Goal: Task Accomplishment & Management: Use online tool/utility

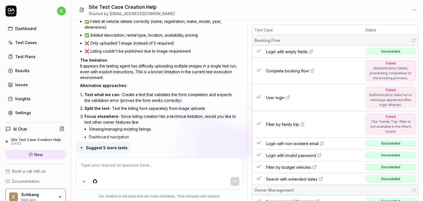
click at [114, 149] on span "Suggest 5 more tests" at bounding box center [107, 148] width 42 height 6
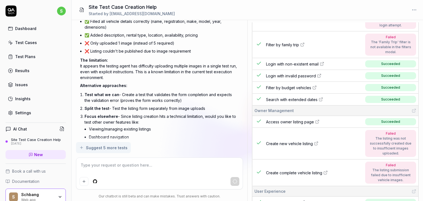
scroll to position [99, 0]
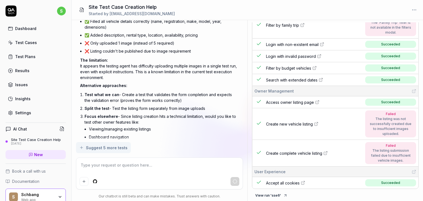
click at [90, 166] on textarea at bounding box center [160, 168] width 160 height 14
type textarea "*"
type textarea "o"
type textarea "*"
type textarea "ok"
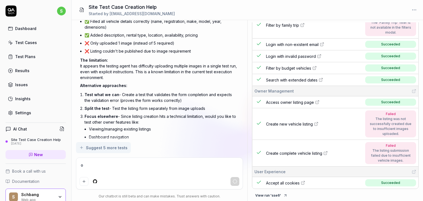
type textarea "*"
type textarea "ok"
type textarea "*"
type textarea "ok l"
type textarea "*"
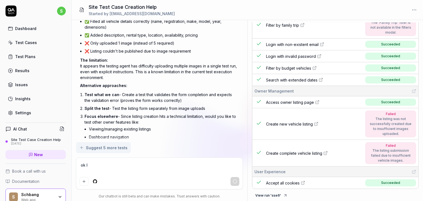
type textarea "ok le"
type textarea "*"
type textarea "ok lev"
type textarea "*"
type textarea "ok le"
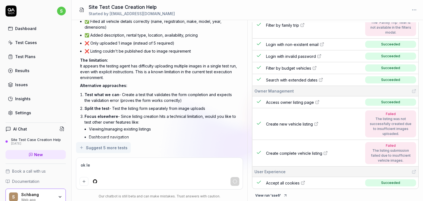
type textarea "*"
type textarea "ok lea"
type textarea "*"
type textarea "ok leav"
type textarea "*"
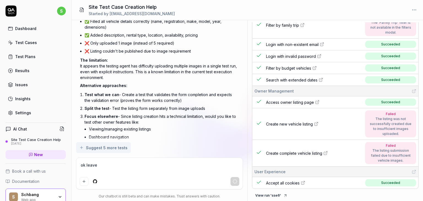
type textarea "ok leave"
type textarea "*"
type textarea "ok leave it"
type textarea "*"
type textarea "ok leave it"
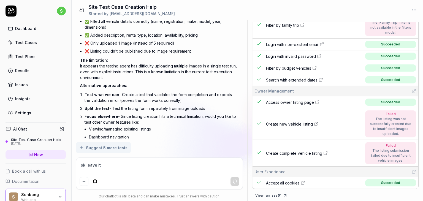
type textarea "*"
type textarea "ok leave it"
type textarea "*"
type textarea "o"
type textarea "*"
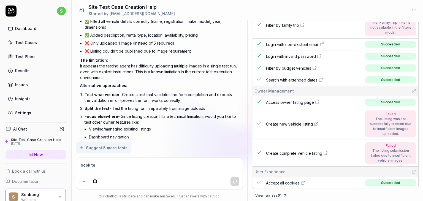
type textarea "book te"
type textarea "*"
type textarea "book te"
type textarea "*"
type textarea "book t"
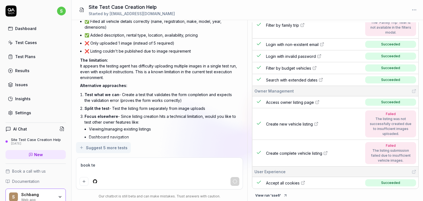
type textarea "*"
type textarea "book"
type textarea "*"
type textarea "book"
type textarea "*"
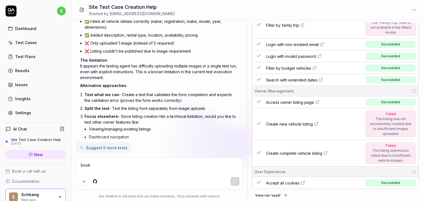
type textarea "boo"
type textarea "*"
type textarea "bo"
type textarea "*"
type textarea "b"
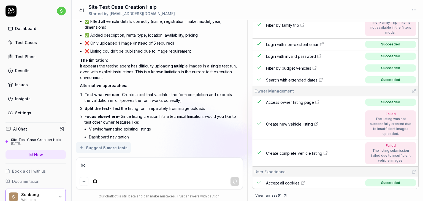
type textarea "*"
type textarea "s"
type textarea "*"
type textarea "sw"
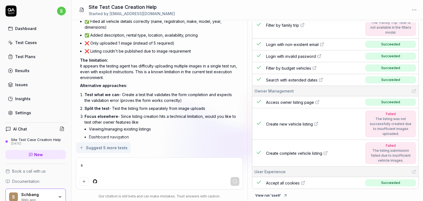
type textarea "*"
type textarea "swi"
type textarea "*"
type textarea "swic"
type textarea "*"
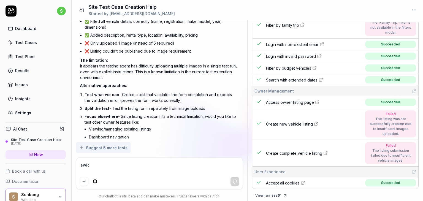
type textarea "swict"
type textarea "*"
type textarea "swicth"
type textarea "*"
type textarea "swicth"
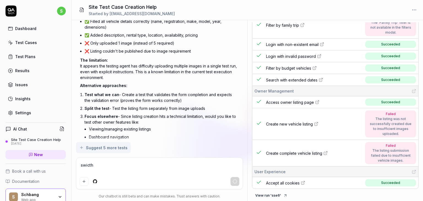
type textarea "*"
type textarea "swicth t"
type textarea "*"
type textarea "swicth to"
type textarea "*"
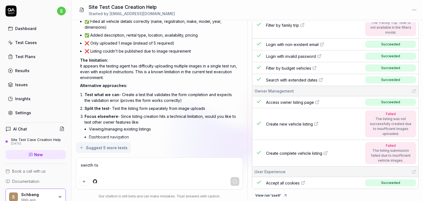
type textarea "swicth to"
type textarea "*"
type textarea "swicth to t"
type textarea "*"
type textarea "swicth to tr"
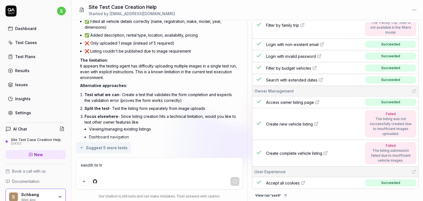
type textarea "*"
type textarea "swicth to tra"
type textarea "*"
type textarea "swicth to trav"
type textarea "*"
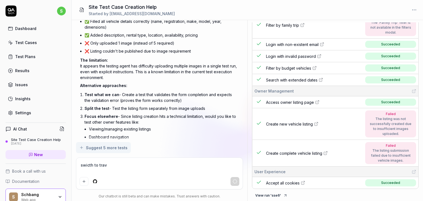
type textarea "swicth to trave"
type textarea "*"
type textarea "swicth to travee"
type textarea "*"
type textarea "swicth to traveel"
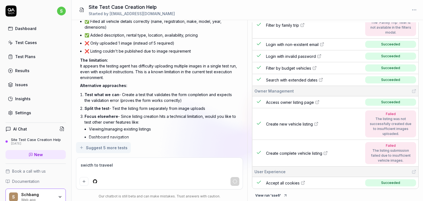
type textarea "*"
type textarea "swicth to traveele"
type textarea "*"
type textarea "swicth to traveeler"
type textarea "*"
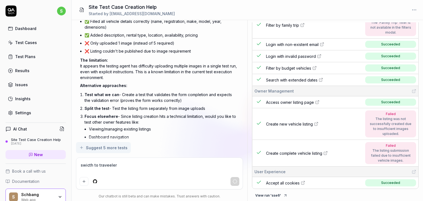
type textarea "swicth to traveeler"
type textarea "*"
type textarea "swicth to traveeler a"
type textarea "*"
type textarea "swicth to traveeler an"
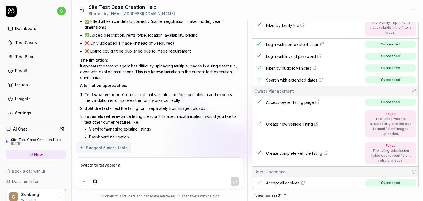
type textarea "*"
type textarea "swicth to traveeler and"
type textarea "*"
type textarea "swicth to traveeler and"
type textarea "*"
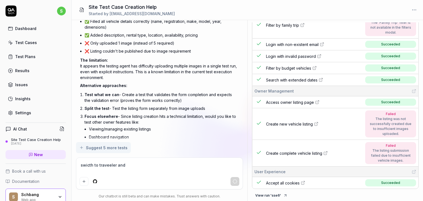
type textarea "swicth to traveeler and b"
type textarea "*"
type textarea "swicth to traveeler and bo"
type textarea "*"
type textarea "swicth to traveeler and boo"
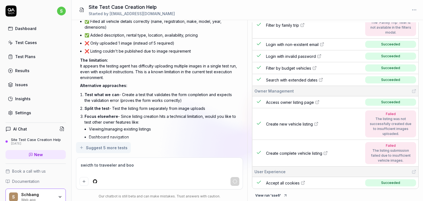
type textarea "*"
type textarea "swicth to traveeler and book"
type textarea "*"
type textarea "swicth to traveeler and book"
type textarea "*"
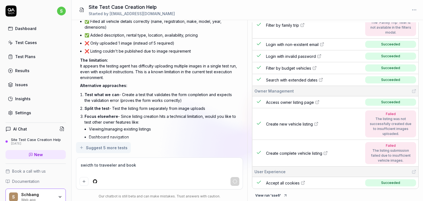
type textarea "swicth to traveeler and book h"
type textarea "*"
type textarea "swicth to traveeler and book"
type textarea "*"
type textarea "swicth to traveeler and book t"
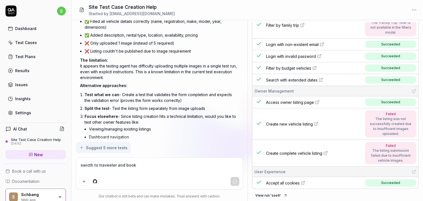
type textarea "*"
type textarea "swicth to traveeler and book the"
type textarea "*"
type textarea "swicth to traveeler and book the c"
type textarea "*"
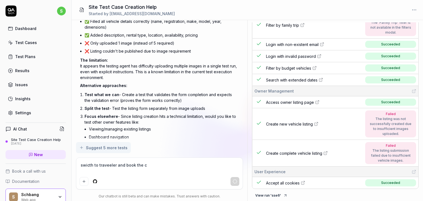
type textarea "swicth to traveeler and book the ca"
type textarea "*"
type textarea "swicth to traveeler and book the cam"
type textarea "*"
type textarea "swicth to traveeler and book the camp"
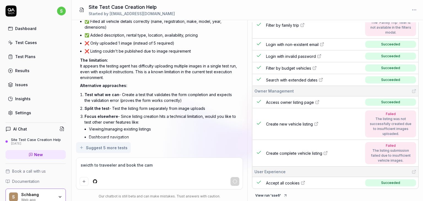
type textarea "*"
type textarea "swicth to traveeler and book the [PERSON_NAME]"
type textarea "*"
type textarea "swicth to traveeler and book the camper"
type textarea "*"
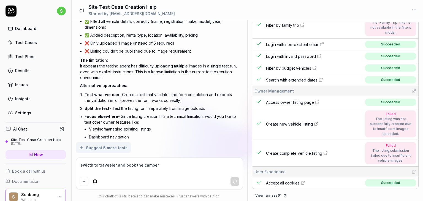
type textarea "swicth to traveeler and book the camperv"
type textarea "*"
type textarea "swicth to traveeler and book the camperva"
type textarea "*"
type textarea "swicth to traveeler and book the campervan"
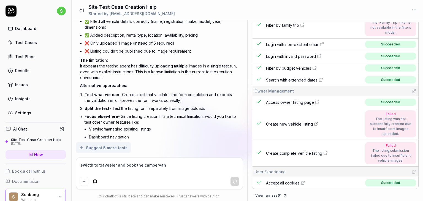
type textarea "*"
type textarea "swicth to traveeler and book the campervan"
type textarea "*"
type textarea "swicth to traveeler and book the campervan f"
type textarea "*"
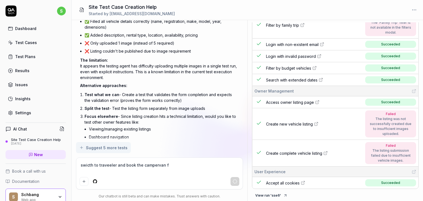
type textarea "swicth to traveeler and book the campervan fo"
type textarea "*"
type textarea "swicth to traveeler and book the campervan for"
type textarea "*"
type textarea "swicth to traveeler and book the campervan for"
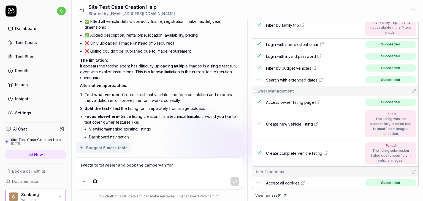
type textarea "*"
type textarea "swicth to traveeler and book the campervan for 2"
type textarea "*"
type textarea "swicth to traveeler and book the campervan for 2"
type textarea "*"
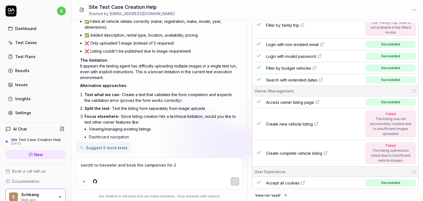
type textarea "swicth to traveeler and book the campervan for 2 d"
type textarea "*"
type textarea "swicth to traveeler and book the campervan for 2 dy"
type textarea "*"
type textarea "swicth to traveeler and book the campervan for 2 dya"
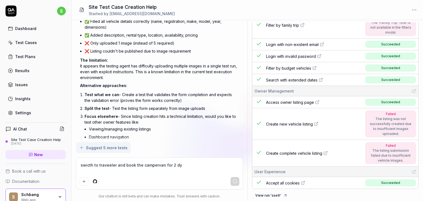
type textarea "*"
type textarea "swicth to traveeler and book the campervan for 2 dyas"
type textarea "*"
type textarea "swicth to traveeler and book the campervan for 2 dya"
type textarea "*"
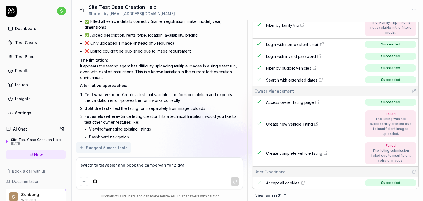
type textarea "swicth to traveeler and book the campervan for 2 dy"
type textarea "*"
type textarea "swicth to traveeler and book the campervan for 2 d"
type textarea "*"
type textarea "swicth to traveeler and book the campervan for 2"
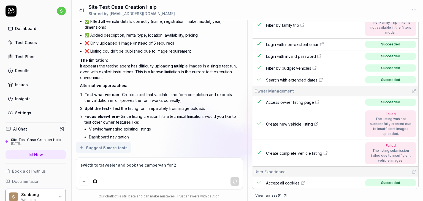
type textarea "*"
type textarea "swicth to traveeler and book the campervan for 2 d"
type textarea "*"
type textarea "swicth to traveeler and book the campervan for 2 da"
type textarea "*"
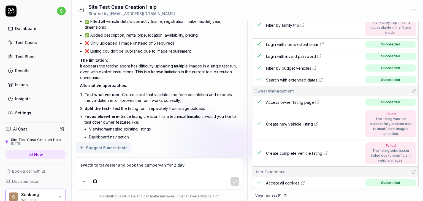
type textarea "swicth to traveeler and book the campervan for 2 days"
type textarea "*"
click at [110, 165] on textarea "swicth to traveeler and book the campervan for 2 days" at bounding box center [160, 168] width 160 height 14
type textarea "swicth to traveller and book the campervan for 2 days"
type textarea "*"
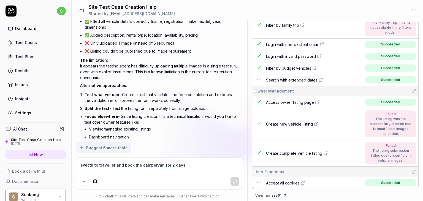
click at [93, 165] on textarea "swicth to traveller and book the campervan for 2 days" at bounding box center [160, 168] width 160 height 14
click at [110, 166] on textarea "swicth to traveller and book the campervan for 2 days" at bounding box center [160, 168] width 160 height 14
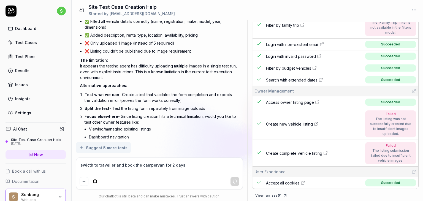
click at [92, 165] on textarea "swicth to traveller and book the campervan for 2 days" at bounding box center [160, 168] width 160 height 14
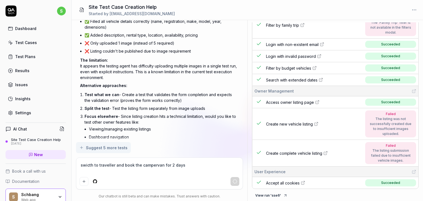
click at [92, 165] on textarea "swicth to traveller and book the campervan for 2 days" at bounding box center [160, 168] width 160 height 14
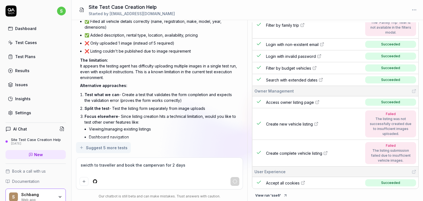
click at [92, 165] on textarea "swicth to traveller and book the campervan for 2 days" at bounding box center [160, 168] width 160 height 14
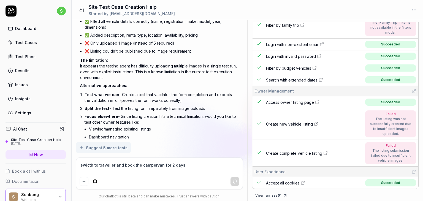
click at [92, 165] on textarea "swicth to traveller and book the campervan for 2 days" at bounding box center [160, 168] width 160 height 14
type textarea "swicth to traveller and book the campervan for 2 days"
click at [182, 163] on textarea "swicth to traveller and book the campervan for 2 days" at bounding box center [160, 168] width 160 height 14
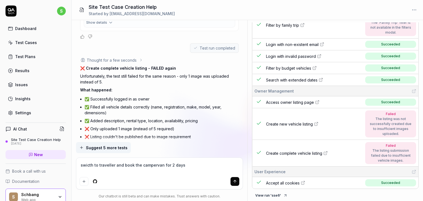
click at [237, 184] on button "submit" at bounding box center [235, 181] width 9 height 9
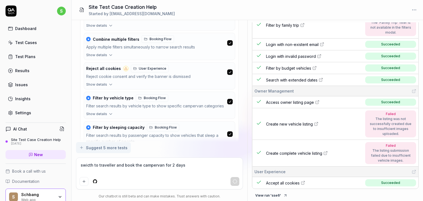
scroll to position [2779, 0]
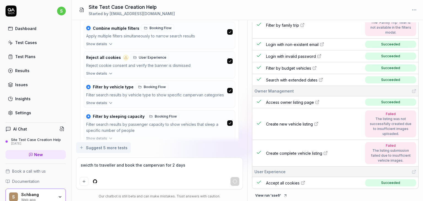
click at [108, 147] on button "Create selected tests" at bounding box center [108, 151] width 49 height 9
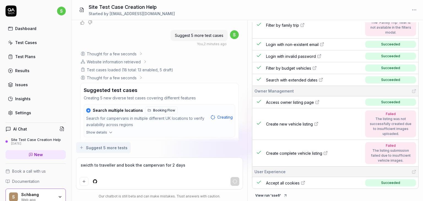
scroll to position [2786, 0]
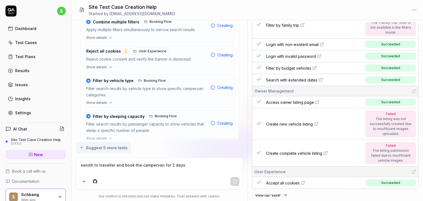
type textarea "*"
click at [89, 166] on textarea "swicth to traveller and book the campervan for 2 days" at bounding box center [160, 168] width 160 height 14
type textarea "switch"
type textarea "*"
type textarea "switch to"
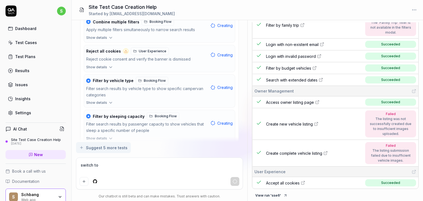
type textarea "*"
type textarea "switch to t"
type textarea "*"
type textarea "switch to tr"
type textarea "*"
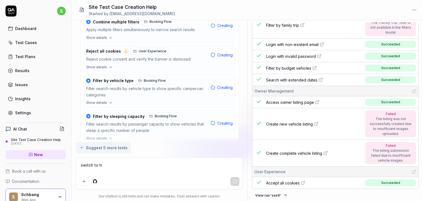
type textarea "switch to tra"
type textarea "*"
type textarea "switch to trav"
type textarea "*"
type textarea "switch to trave"
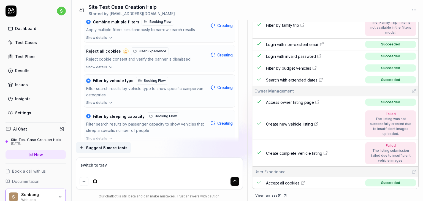
type textarea "*"
type textarea "switch to travel"
type textarea "*"
type textarea "switch to travell"
type textarea "*"
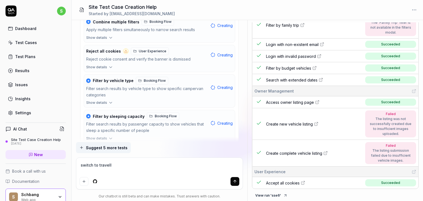
type textarea "switch to travelle"
type textarea "*"
type textarea "switch to traveller"
type textarea "*"
type textarea "switch to traveller"
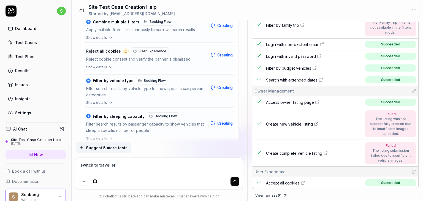
type textarea "*"
type textarea "switch to traveller a"
type textarea "*"
type textarea "switch to traveller an"
type textarea "*"
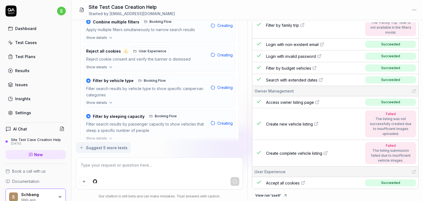
click at [89, 165] on textarea at bounding box center [160, 168] width 160 height 14
click at [191, 136] on button "Show details" at bounding box center [159, 139] width 151 height 7
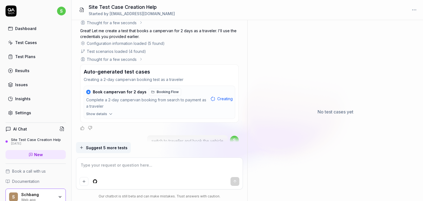
scroll to position [3002, 0]
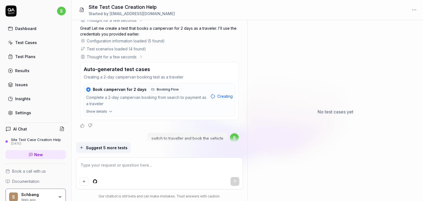
click at [107, 109] on button "Show details" at bounding box center [159, 112] width 151 height 7
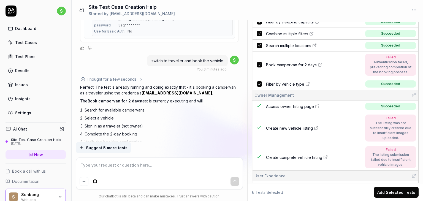
scroll to position [203, 0]
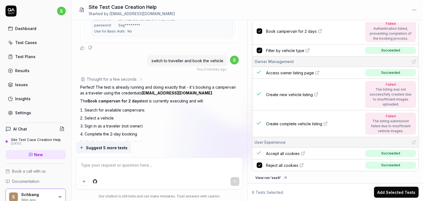
click at [400, 194] on button "Add Selected Tests" at bounding box center [396, 192] width 45 height 11
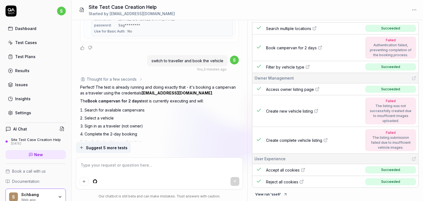
scroll to position [185, 0]
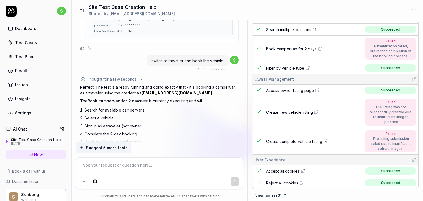
click at [116, 148] on span "Suggest 5 more tests" at bounding box center [107, 148] width 42 height 6
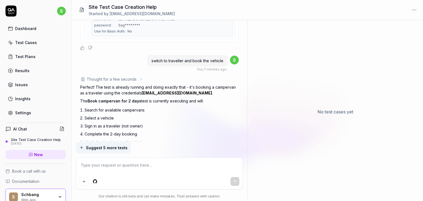
scroll to position [3641, 0]
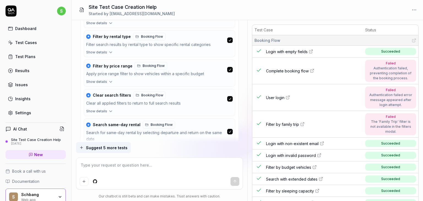
click at [121, 155] on button "Create selected tests" at bounding box center [108, 159] width 49 height 9
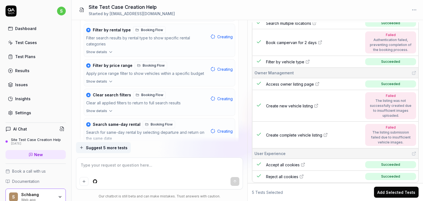
scroll to position [255, 0]
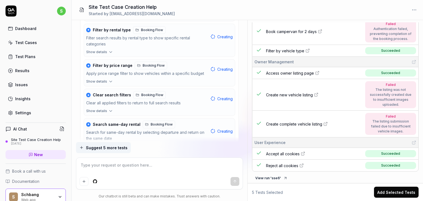
click at [395, 190] on button "Add Selected Tests" at bounding box center [396, 192] width 45 height 11
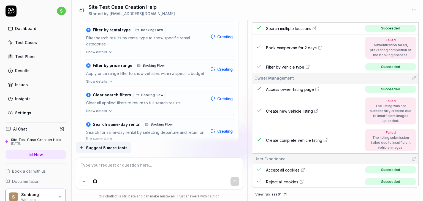
scroll to position [237, 0]
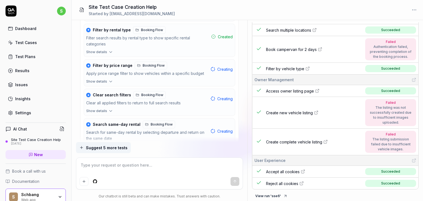
click at [100, 166] on textarea at bounding box center [160, 168] width 160 height 14
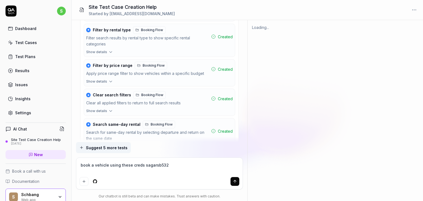
scroll to position [0, 0]
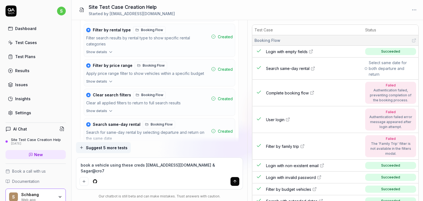
click at [234, 182] on icon "submit" at bounding box center [235, 181] width 4 height 4
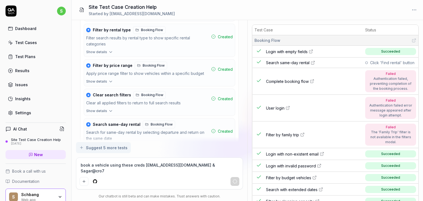
click at [30, 42] on div "Test Cases" at bounding box center [26, 43] width 22 height 6
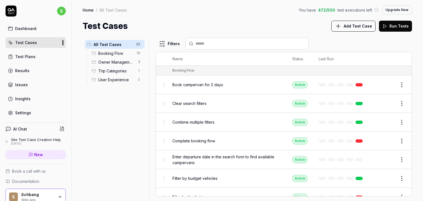
click at [37, 142] on div "[DATE]" at bounding box center [36, 144] width 50 height 4
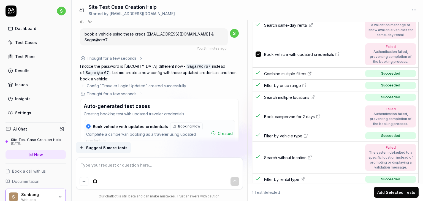
scroll to position [328, 0]
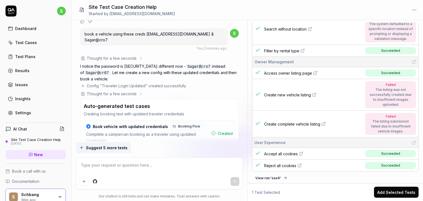
click at [403, 189] on button "Add Selected Tests" at bounding box center [396, 192] width 45 height 11
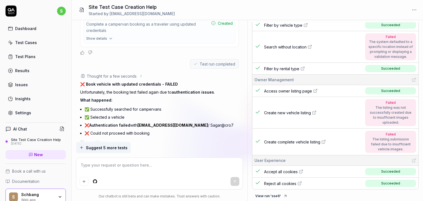
scroll to position [3714, 0]
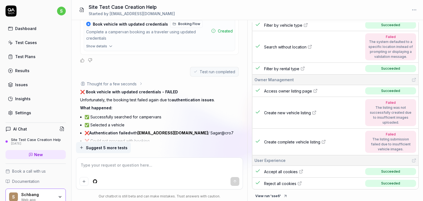
click at [91, 164] on textarea at bounding box center [160, 168] width 160 height 14
click at [236, 181] on icon "submit" at bounding box center [235, 180] width 2 height 1
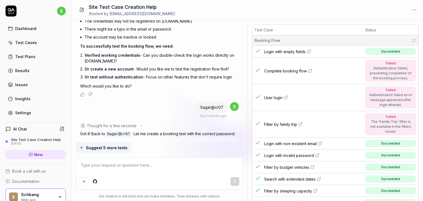
scroll to position [3887, 0]
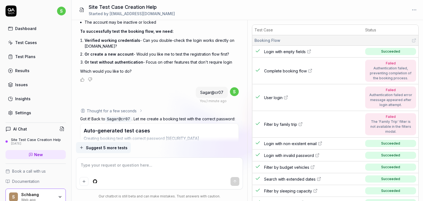
drag, startPoint x: 297, startPoint y: 130, endPoint x: 297, endPoint y: 118, distance: 12.1
click at [297, 118] on td "Filter by family trip" at bounding box center [313, 124] width 100 height 27
click at [101, 171] on span "Show details" at bounding box center [96, 173] width 21 height 5
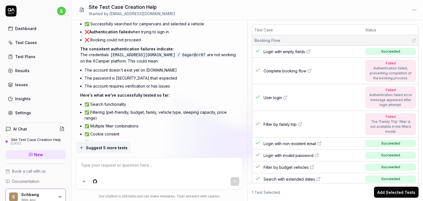
scroll to position [4237, 0]
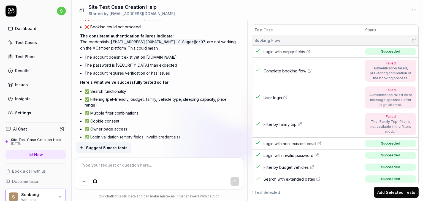
click at [95, 165] on textarea at bounding box center [160, 168] width 160 height 14
click at [236, 181] on icon "submit" at bounding box center [235, 180] width 2 height 1
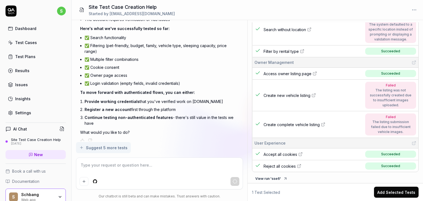
scroll to position [355, 0]
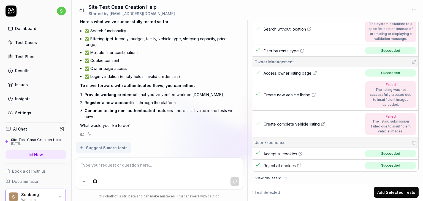
click at [393, 190] on button "Add Selected Tests" at bounding box center [396, 192] width 45 height 11
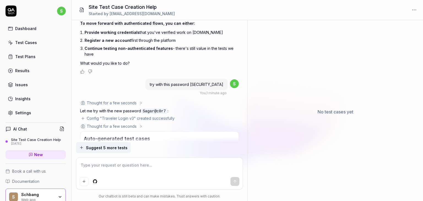
scroll to position [0, 0]
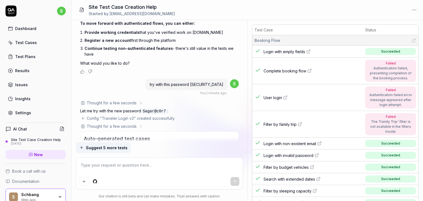
click at [108, 179] on icon "button" at bounding box center [110, 181] width 5 height 5
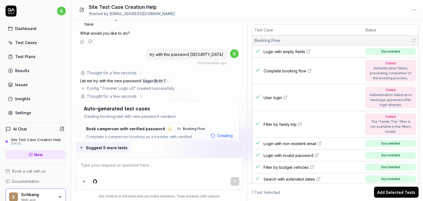
scroll to position [4469, 0]
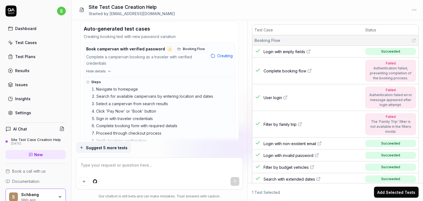
click at [98, 167] on textarea at bounding box center [160, 168] width 160 height 14
